Goal: Information Seeking & Learning: Check status

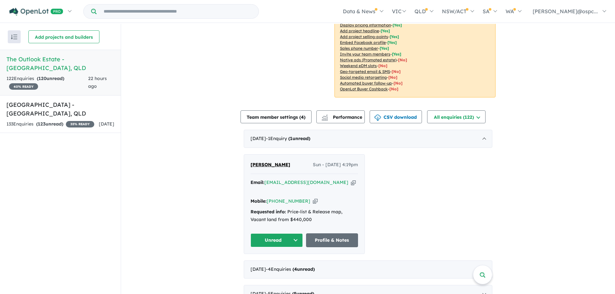
scroll to position [161, 0]
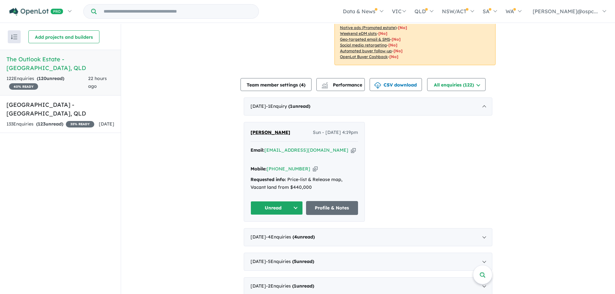
click at [351, 149] on icon "button" at bounding box center [353, 150] width 5 height 7
click at [351, 150] on icon "button" at bounding box center [353, 150] width 5 height 7
drag, startPoint x: 315, startPoint y: 180, endPoint x: 245, endPoint y: 170, distance: 70.2
click at [245, 170] on div "[PERSON_NAME] - [DATE] 4:19pm Email: [EMAIL_ADDRESS][DOMAIN_NAME] Copied! Mobil…" at bounding box center [304, 171] width 120 height 99
click at [317, 183] on div "Requested info: Price-list & Release map, Vacant land from $440,000" at bounding box center [305, 184] width 108 height 16
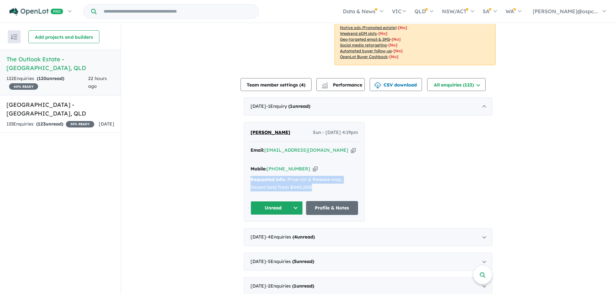
drag, startPoint x: 314, startPoint y: 180, endPoint x: 244, endPoint y: 173, distance: 71.1
click at [244, 173] on div "[PERSON_NAME] - [DATE] 4:19pm Email: [EMAIL_ADDRESS][DOMAIN_NAME] Copied! Mobil…" at bounding box center [304, 171] width 120 height 99
click at [309, 178] on div "Requested info: Price-list & Release map, Vacant land from $440,000" at bounding box center [305, 184] width 108 height 16
drag, startPoint x: 308, startPoint y: 179, endPoint x: 243, endPoint y: 174, distance: 65.4
click at [244, 174] on div "[PERSON_NAME] - [DATE] 4:19pm Email: [EMAIL_ADDRESS][DOMAIN_NAME] Copied! Mobil…" at bounding box center [304, 171] width 120 height 99
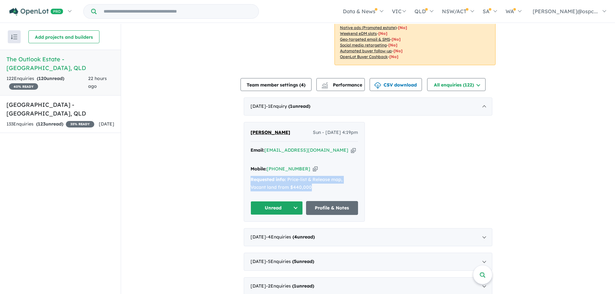
click at [258, 177] on strong "Requested info:" at bounding box center [269, 180] width 36 height 6
drag, startPoint x: 250, startPoint y: 173, endPoint x: 318, endPoint y: 177, distance: 68.3
click at [318, 177] on div "Requested info: Price-list & Release map, Vacant land from $440,000" at bounding box center [305, 184] width 108 height 16
click at [322, 178] on div "Requested info: Price-list & Release map, Vacant land from $440,000" at bounding box center [305, 184] width 108 height 16
drag, startPoint x: 322, startPoint y: 178, endPoint x: 248, endPoint y: 173, distance: 74.4
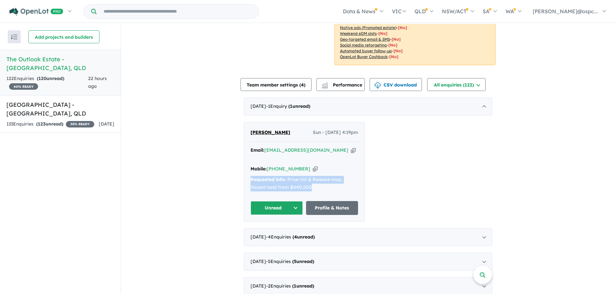
click at [248, 173] on div "[PERSON_NAME] - [DATE] 4:19pm Email: [EMAIL_ADDRESS][DOMAIN_NAME] Copied! Mobil…" at bounding box center [304, 171] width 120 height 99
click at [326, 229] on div "[DATE] - 4 Enquir ies ( 4 unread)" at bounding box center [368, 237] width 249 height 18
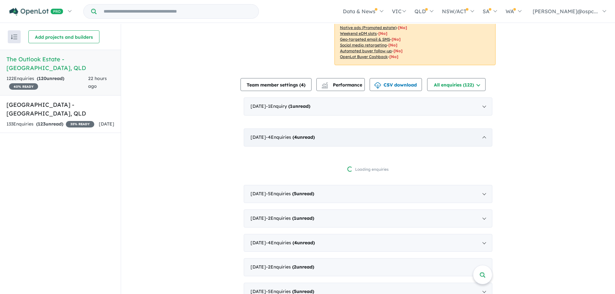
scroll to position [1, 0]
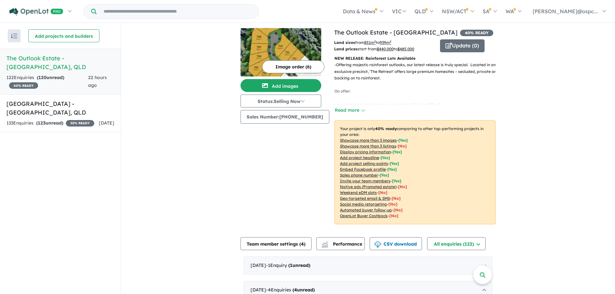
scroll to position [0, 0]
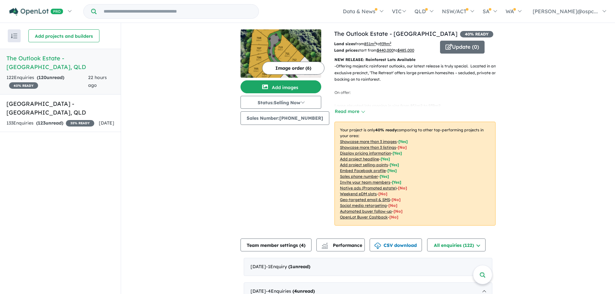
click at [20, 59] on h5 "The Outlook Estate - [GEOGRAPHIC_DATA] , [GEOGRAPHIC_DATA]" at bounding box center [60, 62] width 108 height 17
